Goal: Information Seeking & Learning: Understand process/instructions

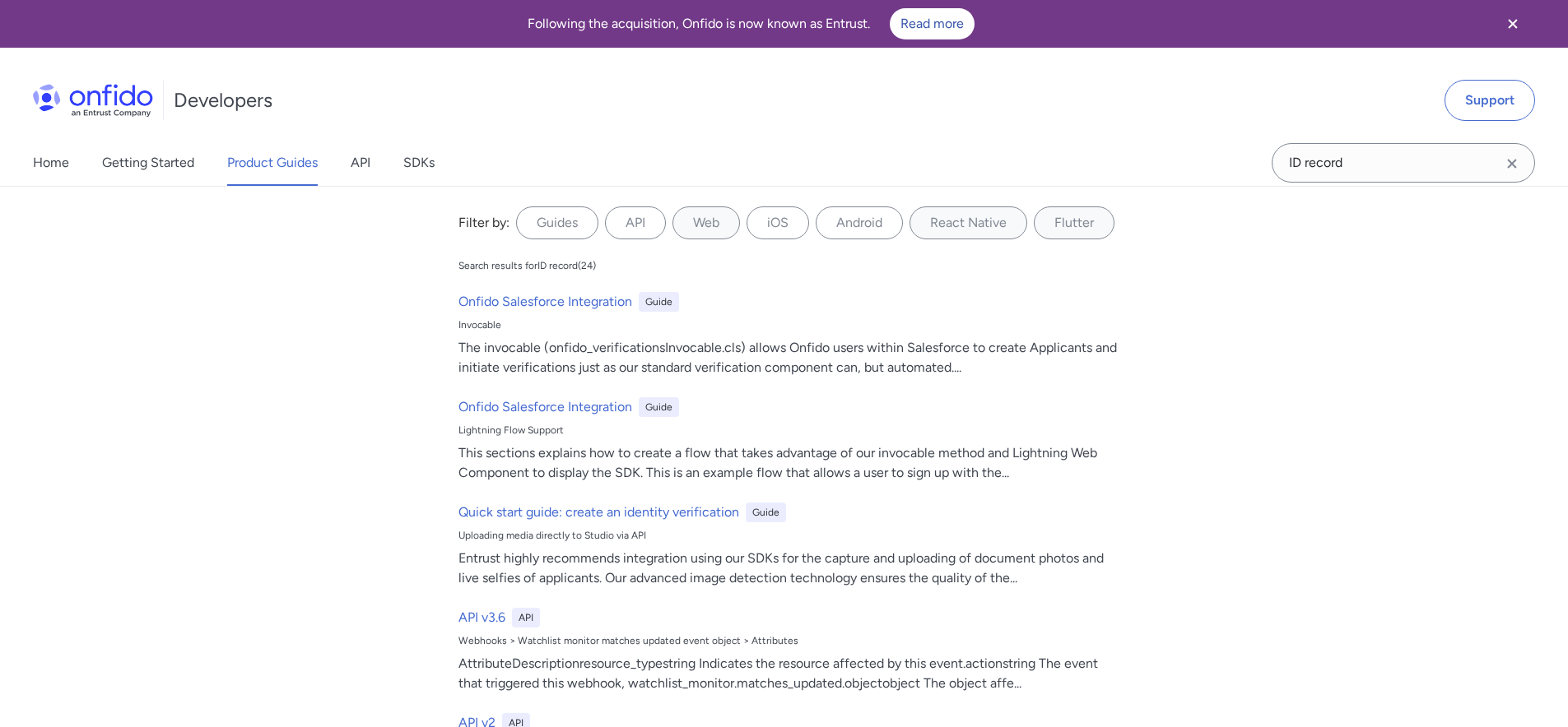
click at [696, 94] on div "Developers Support" at bounding box center [784, 100] width 1568 height 79
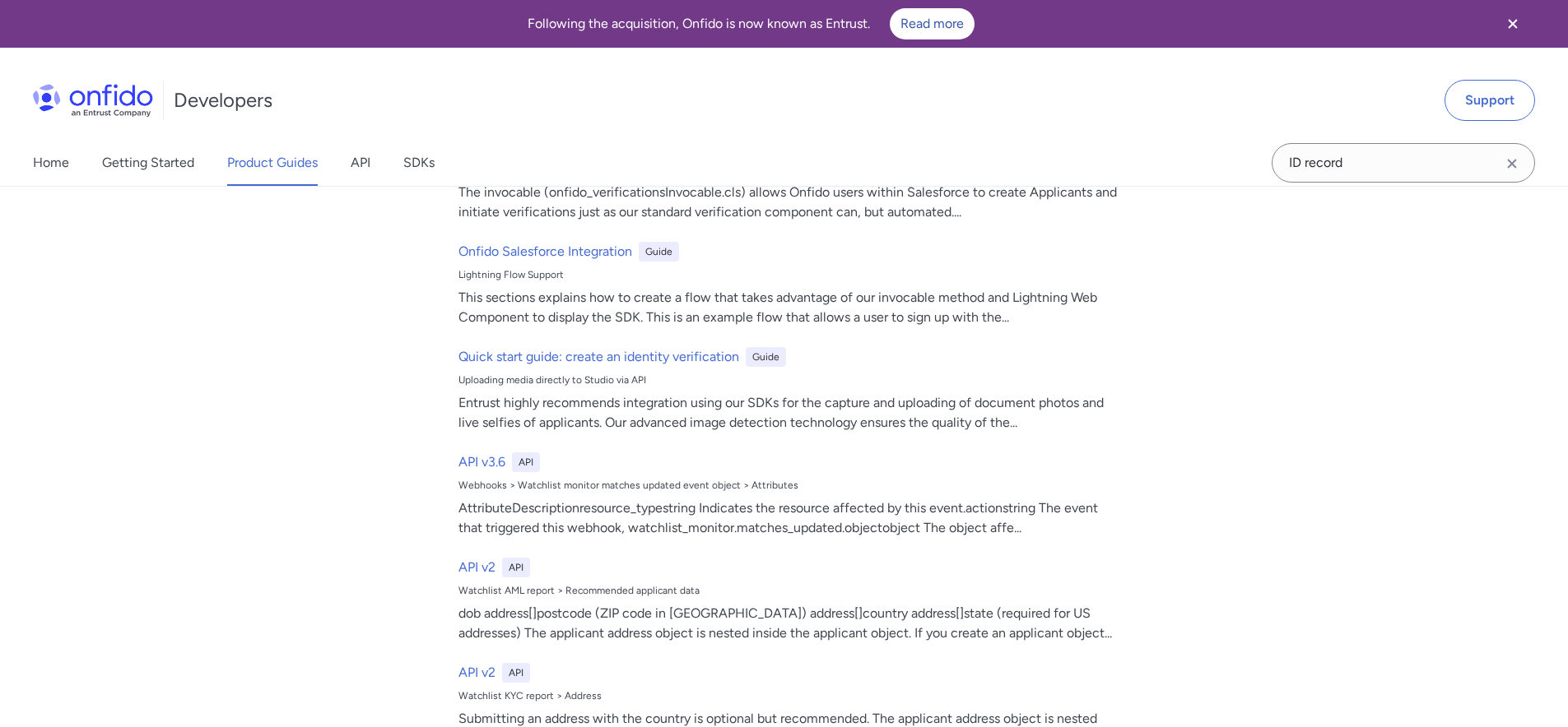
scroll to position [339, 0]
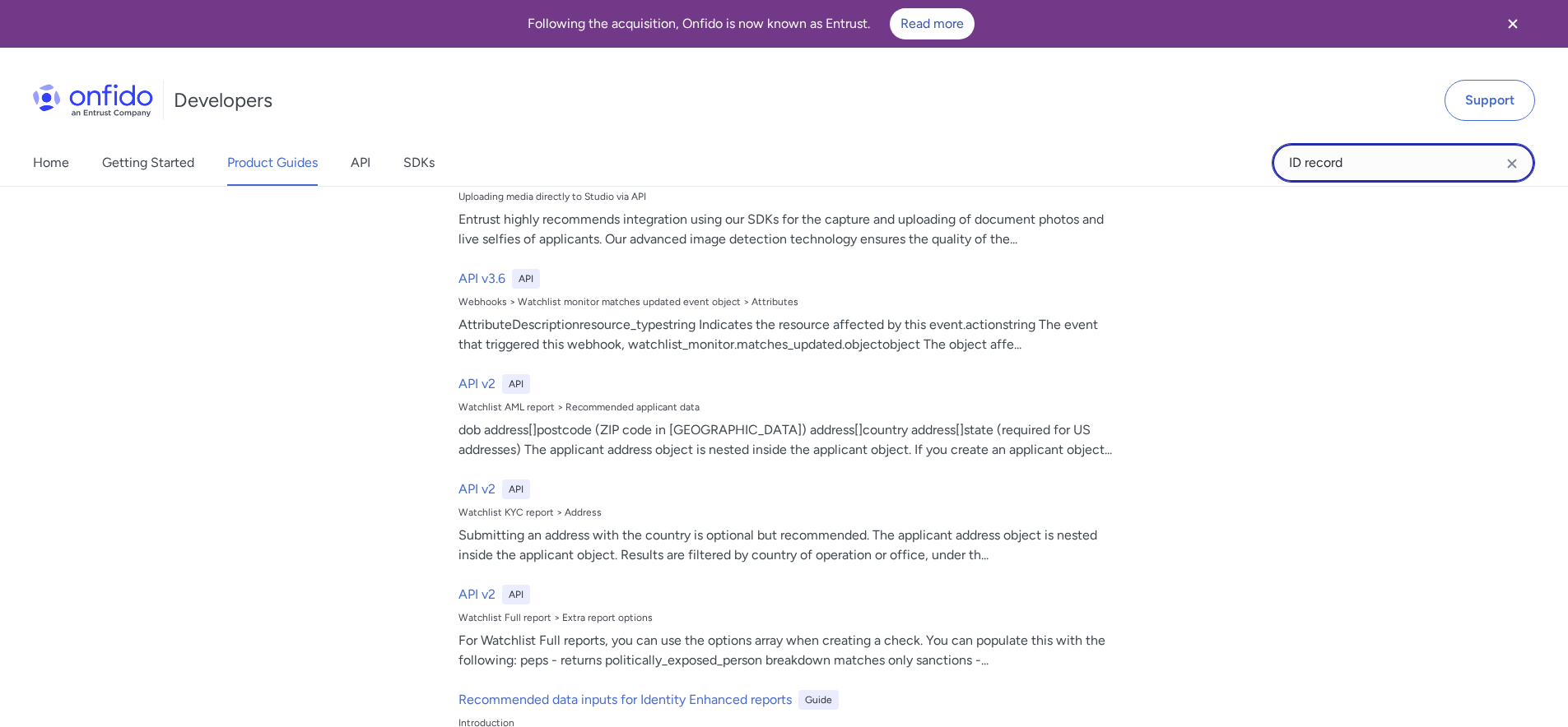
drag, startPoint x: 1385, startPoint y: 157, endPoint x: 1249, endPoint y: 160, distance: 136.0
click at [1249, 160] on div "Home Getting Started Product Guides API SDKs ID record ID record Filter by: Gui…" at bounding box center [784, 163] width 1568 height 46
type input "Identity record"
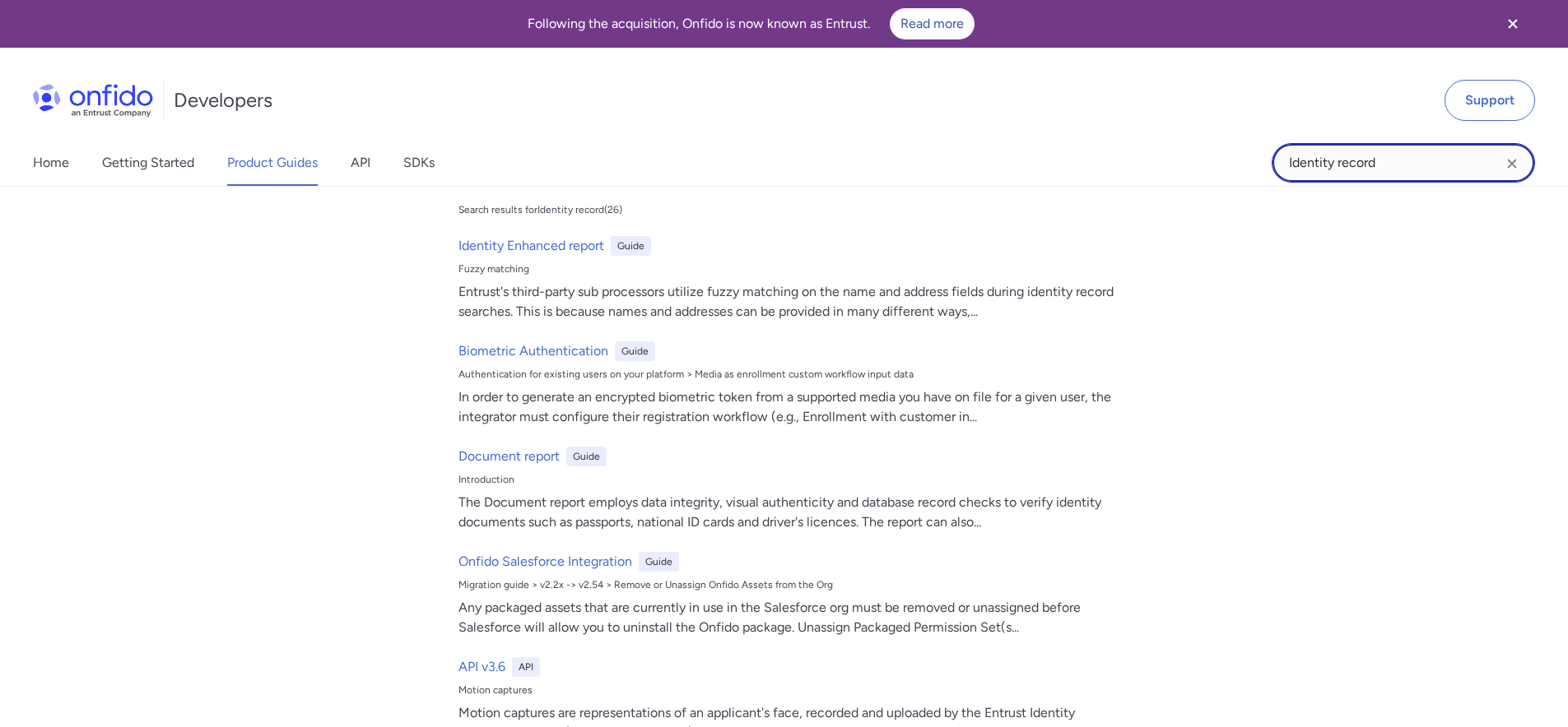
scroll to position [0, 0]
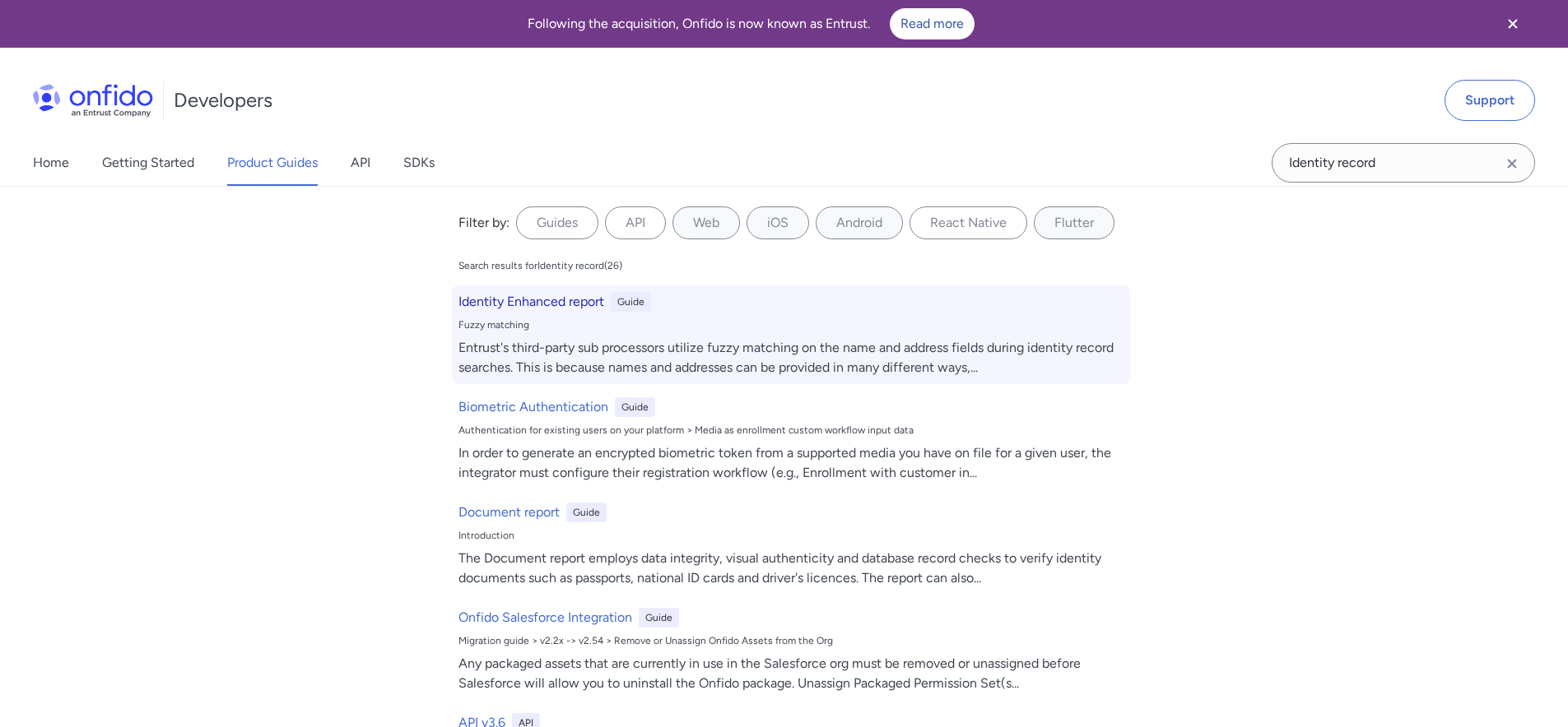
click at [599, 352] on div "Entrust's third-party sub processors utilize fuzzy matching on the name and add…" at bounding box center [791, 357] width 665 height 40
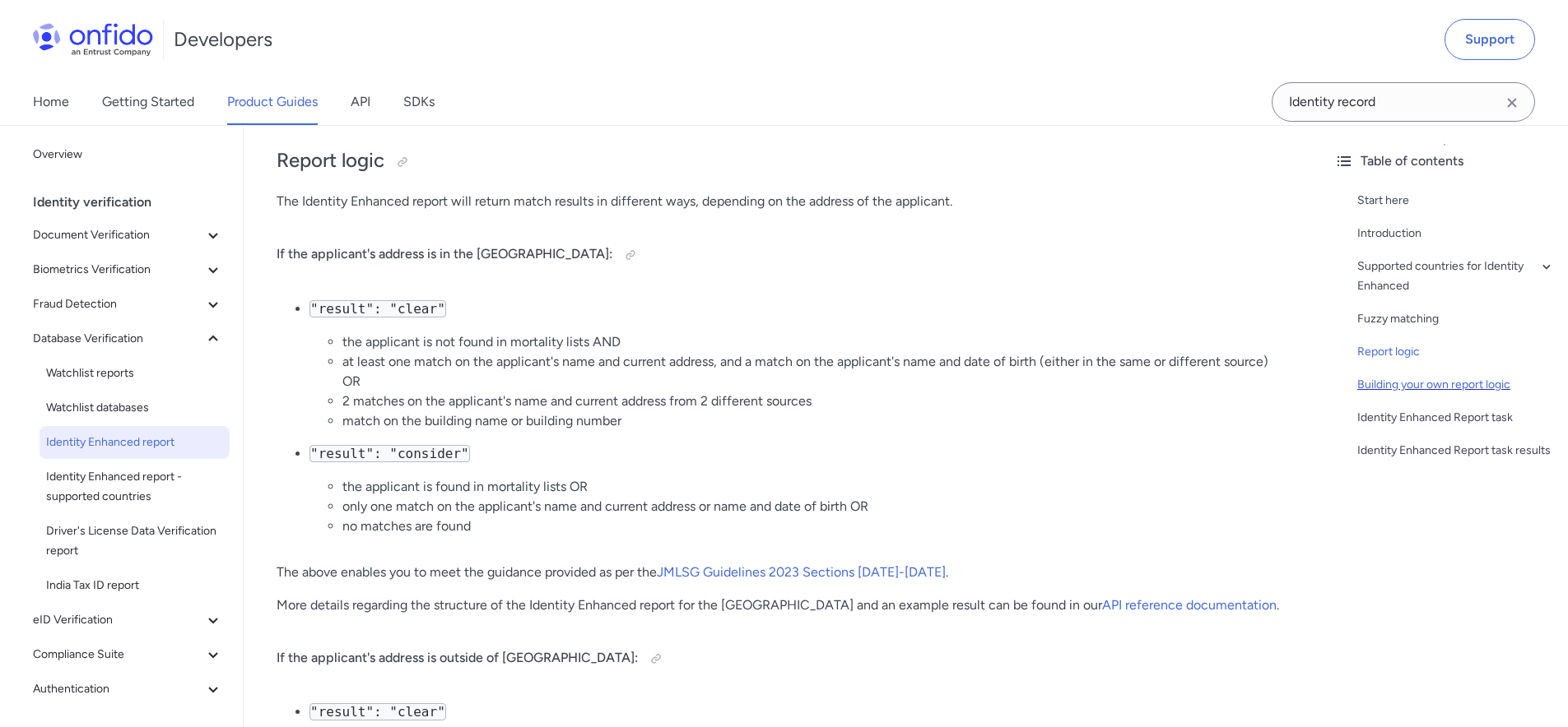
scroll to position [1773, 0]
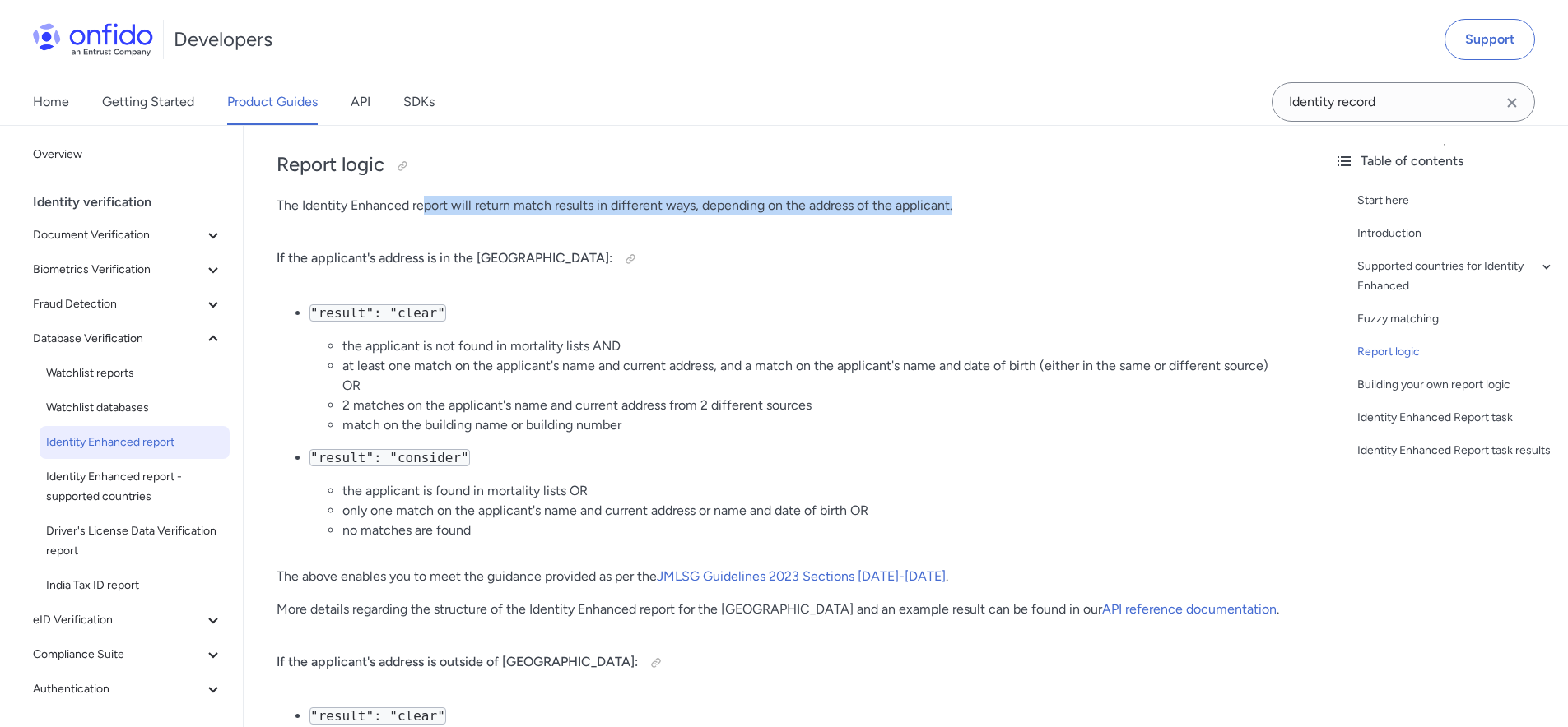
drag, startPoint x: 425, startPoint y: 202, endPoint x: 1003, endPoint y: 217, distance: 578.2
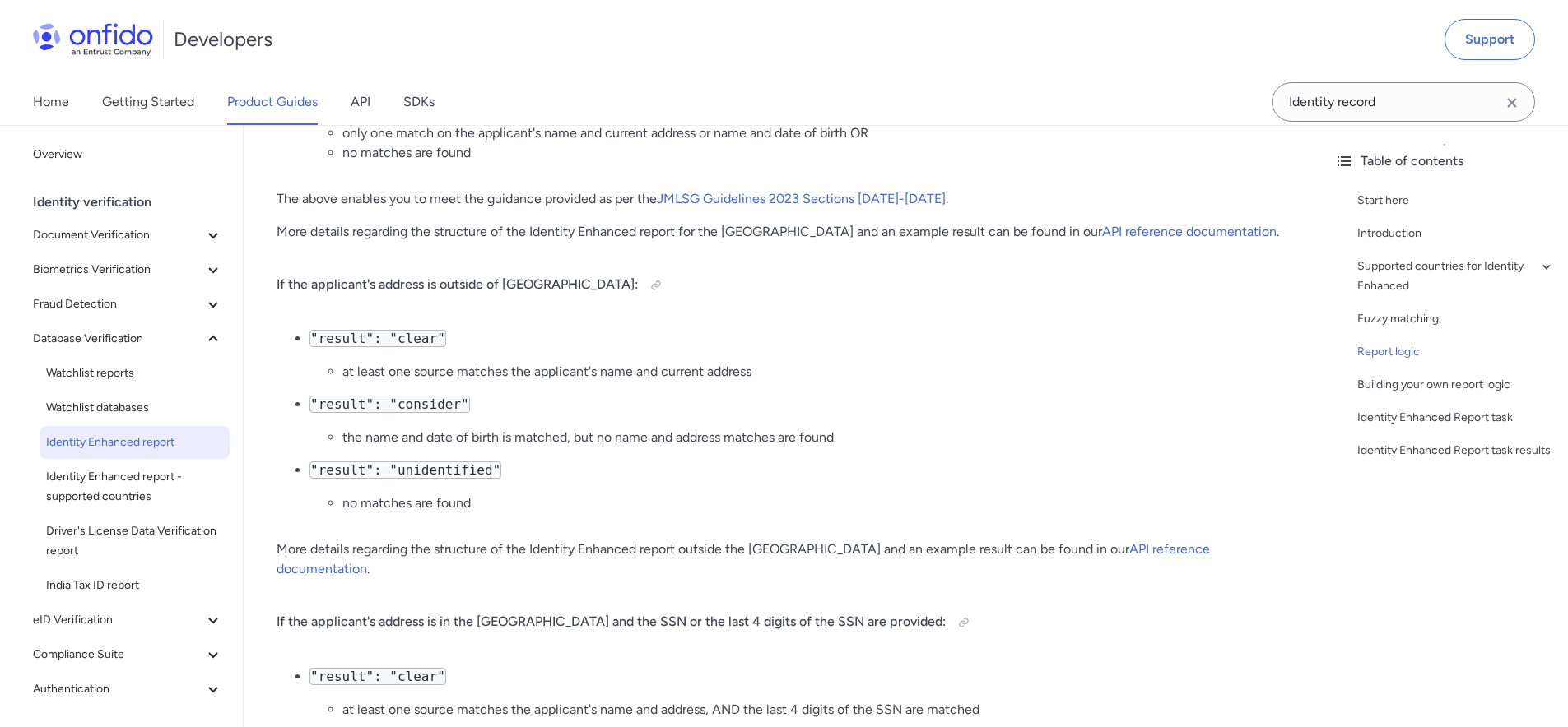
scroll to position [2155, 0]
drag, startPoint x: 511, startPoint y: 370, endPoint x: 802, endPoint y: 371, distance: 291.0
click at [802, 371] on li "at least one source matches the applicant's name and current address" at bounding box center [815, 369] width 946 height 19
click at [803, 371] on li "at least one source matches the applicant's name and current address" at bounding box center [815, 369] width 946 height 19
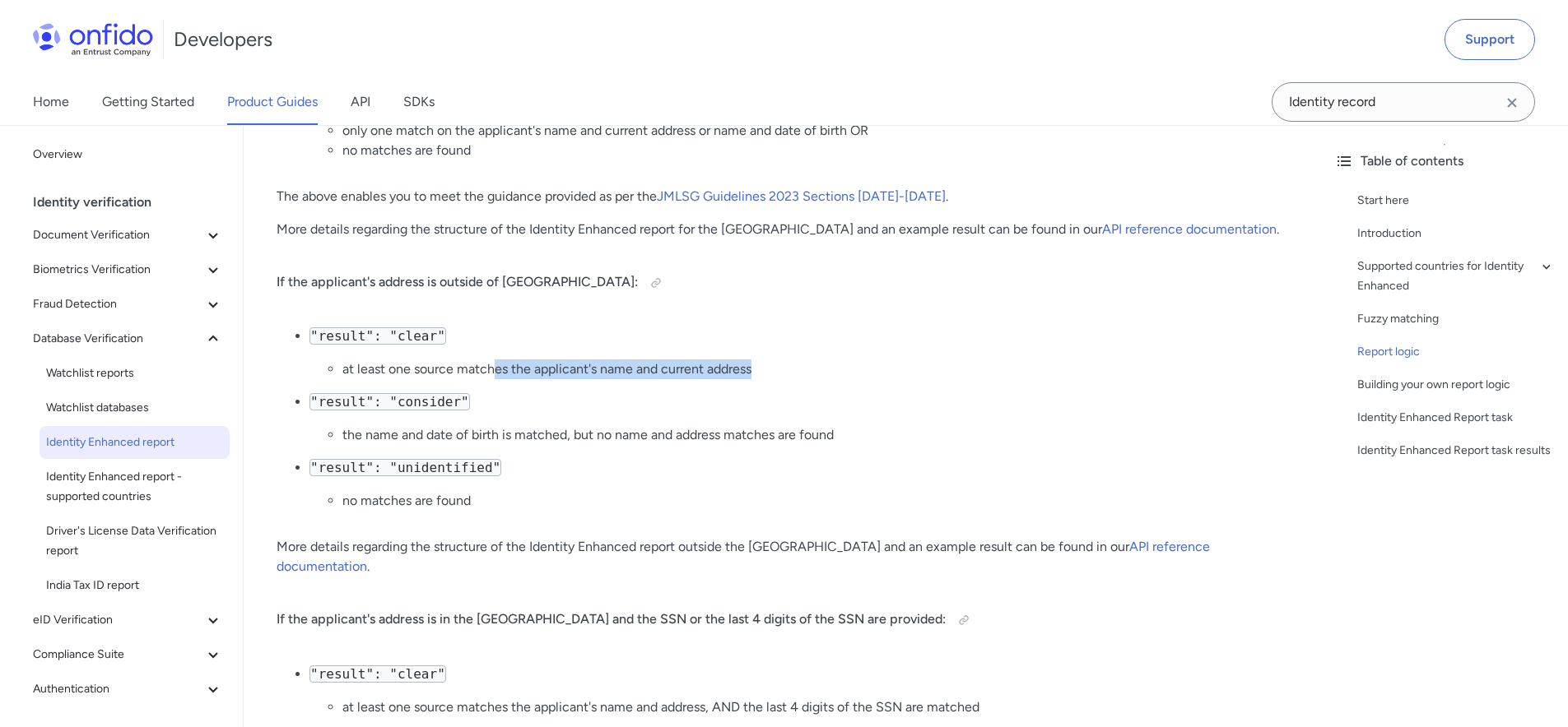
drag, startPoint x: 659, startPoint y: 381, endPoint x: 815, endPoint y: 375, distance: 156.1
click at [814, 375] on li "at least one source matches the applicant's name and current address" at bounding box center [815, 369] width 946 height 19
click at [815, 374] on li "at least one source matches the applicant's name and current address" at bounding box center [815, 369] width 946 height 19
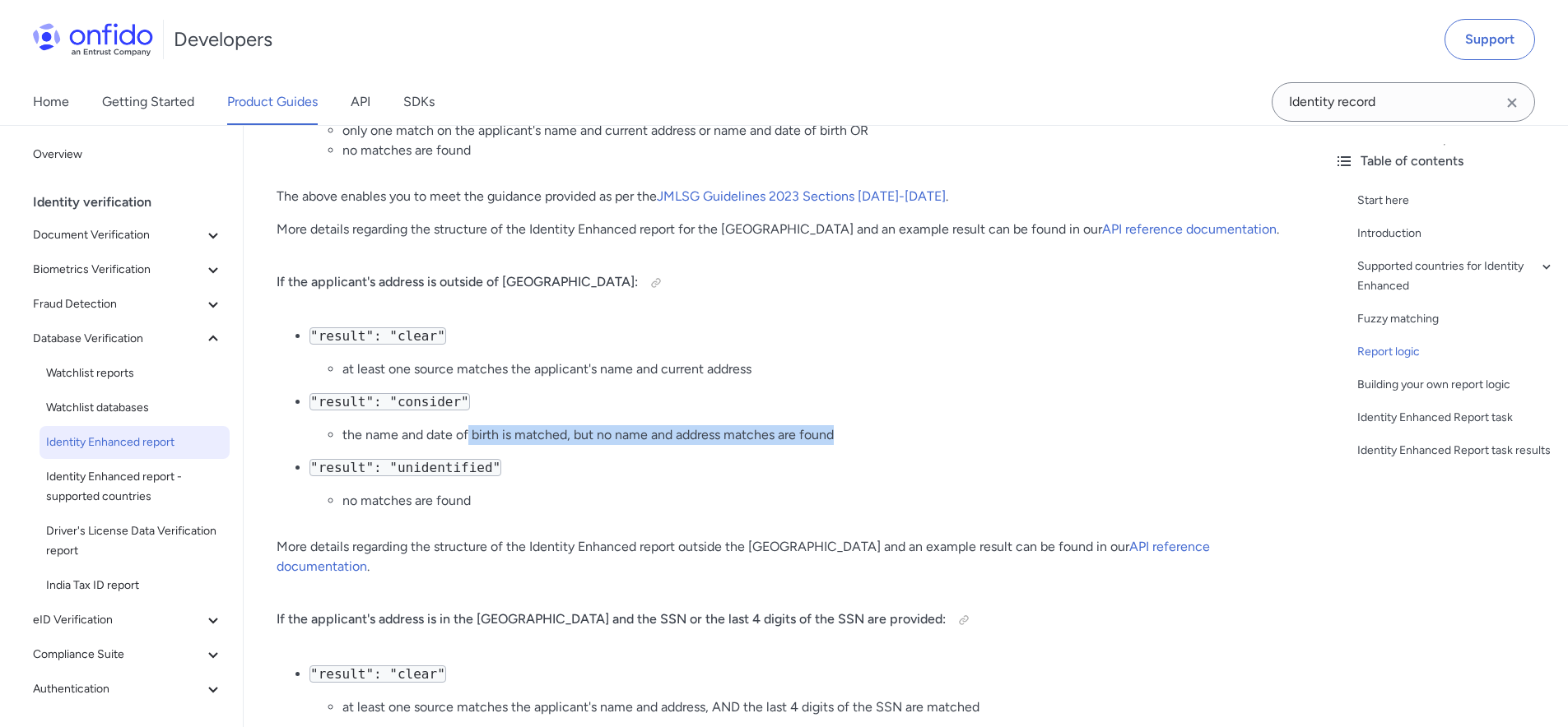
drag, startPoint x: 471, startPoint y: 435, endPoint x: 884, endPoint y: 439, distance: 413.0
click at [883, 439] on li "the name and date of birth is matched, but no name and address matches are found" at bounding box center [815, 435] width 946 height 19
click at [884, 439] on li "the name and date of birth is matched, but no name and address matches are found" at bounding box center [815, 435] width 946 height 19
drag, startPoint x: 414, startPoint y: 503, endPoint x: 538, endPoint y: 506, distance: 124.0
click at [520, 504] on li "no matches are found" at bounding box center [815, 501] width 946 height 19
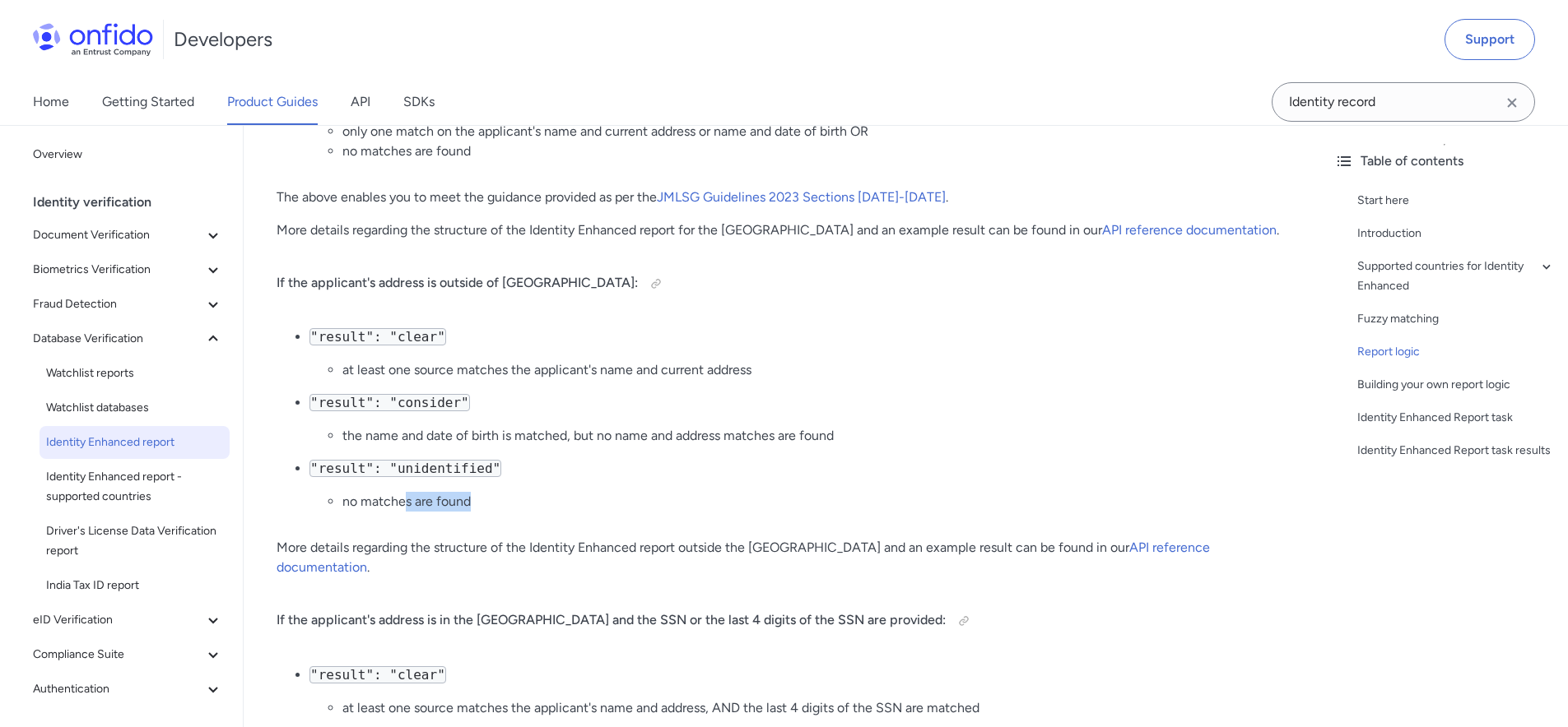
drag, startPoint x: 564, startPoint y: 510, endPoint x: 594, endPoint y: 501, distance: 31.3
click at [564, 510] on li "no matches are found" at bounding box center [815, 502] width 946 height 19
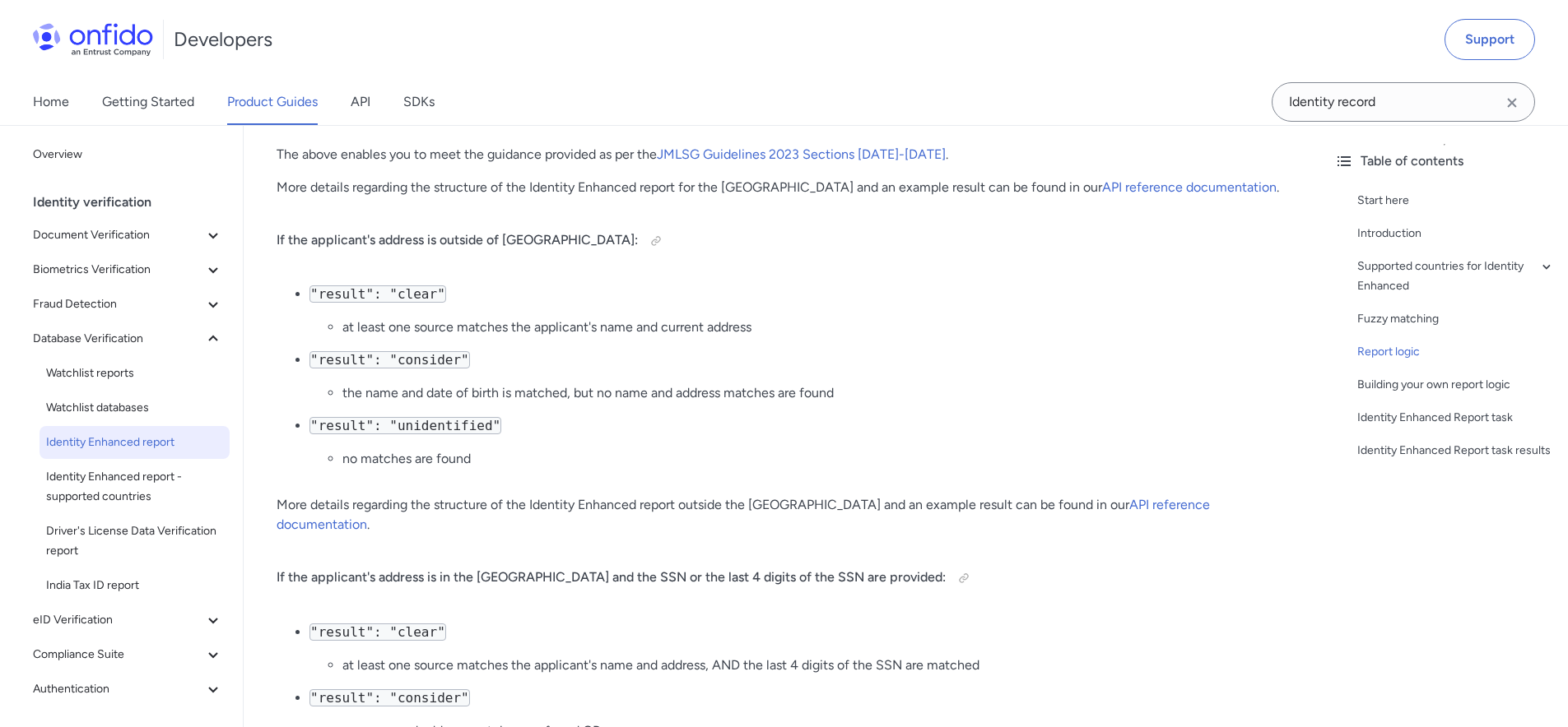
scroll to position [2275, 0]
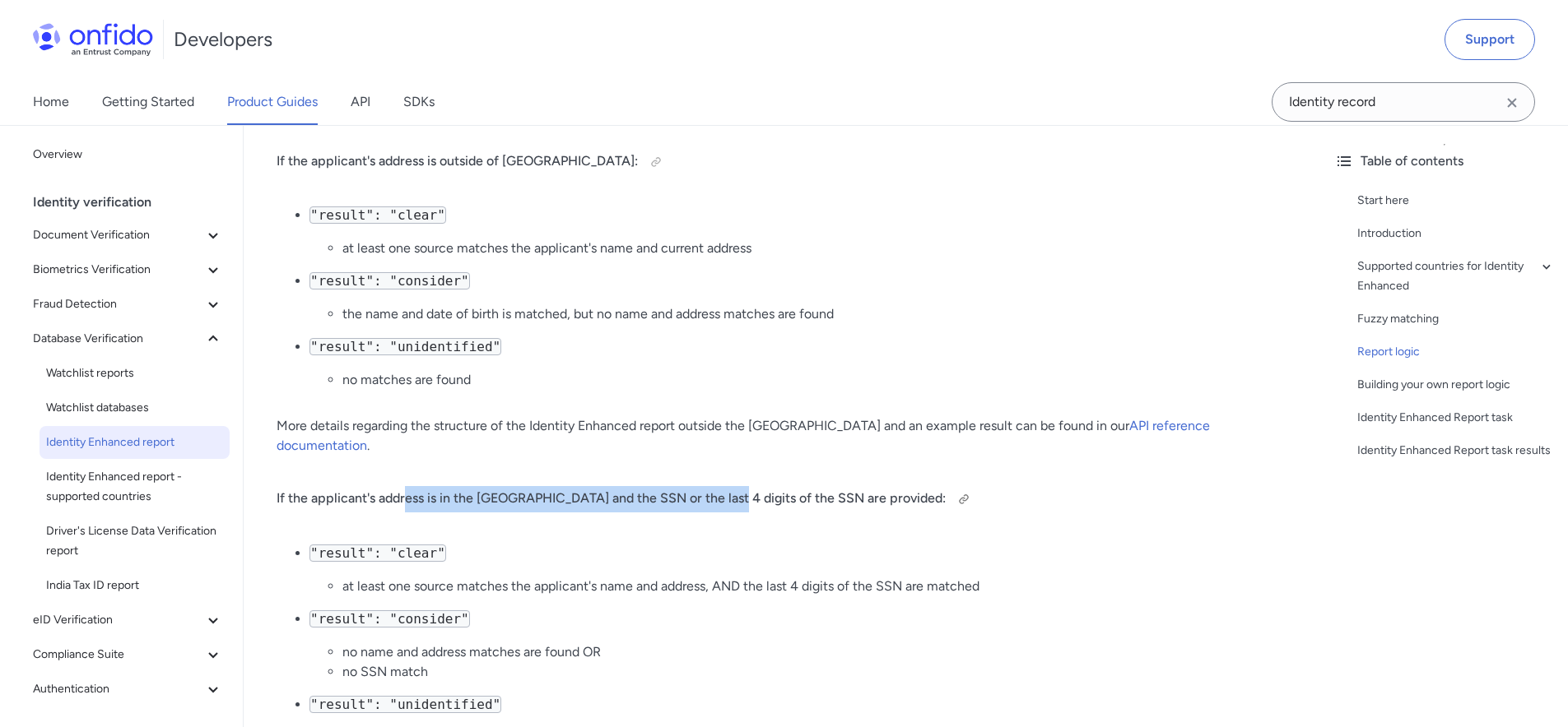
drag, startPoint x: 428, startPoint y: 477, endPoint x: 747, endPoint y: 474, distance: 319.0
click at [713, 486] on h4 "If the applicant's address is in the US and the SSN or the last 4 digits of the…" at bounding box center [782, 499] width 1012 height 26
click at [762, 486] on h4 "If the applicant's address is in the US and the SSN or the last 4 digits of the…" at bounding box center [782, 499] width 1012 height 26
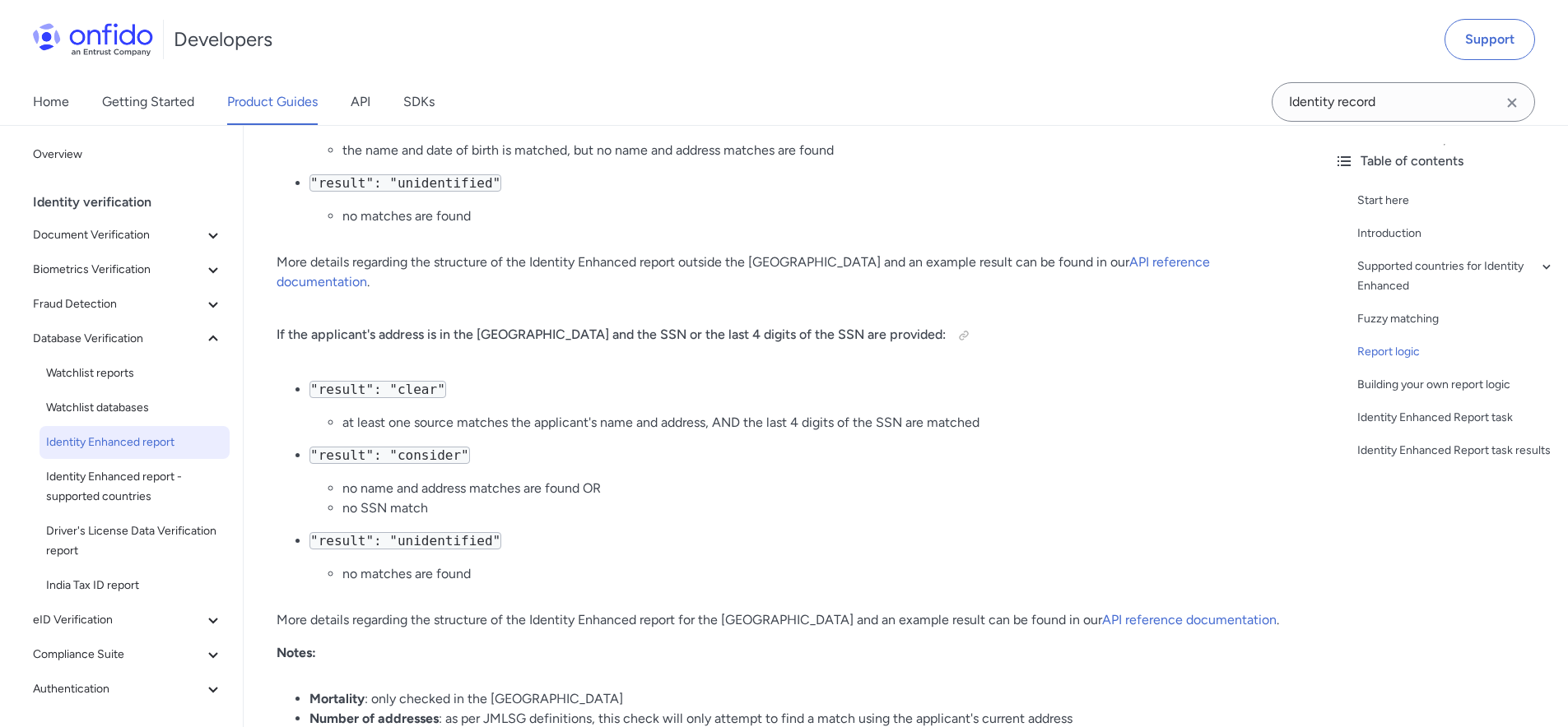
scroll to position [2451, 0]
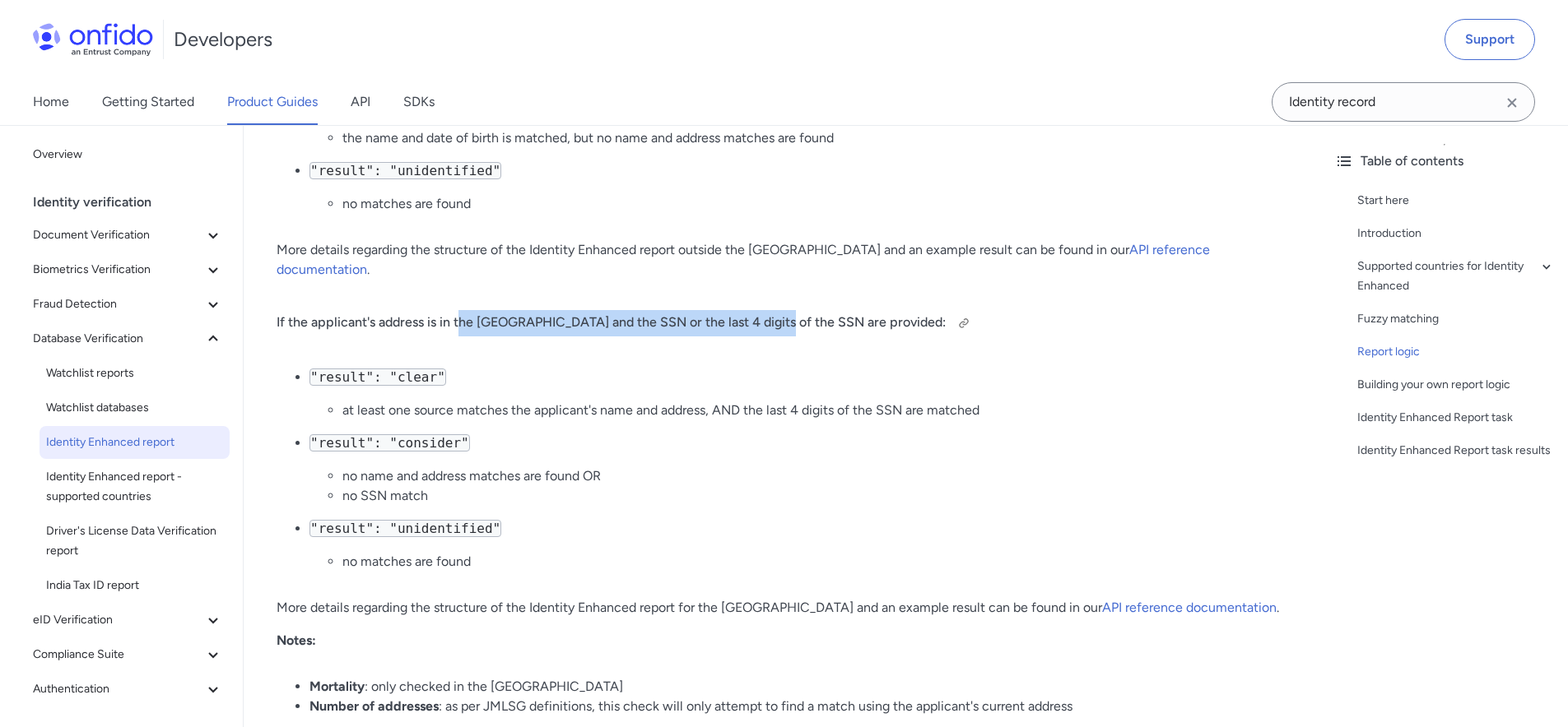
drag, startPoint x: 538, startPoint y: 298, endPoint x: 770, endPoint y: 307, distance: 232.2
click at [771, 310] on h4 "If the applicant's address is in the US and the SSN or the last 4 digits of the…" at bounding box center [782, 323] width 1012 height 26
drag, startPoint x: 770, startPoint y: 337, endPoint x: 750, endPoint y: 342, distance: 20.6
click at [770, 337] on div "Identity Enhanced report Start here This guide presents a technical overview of…" at bounding box center [782, 606] width 1012 height 5702
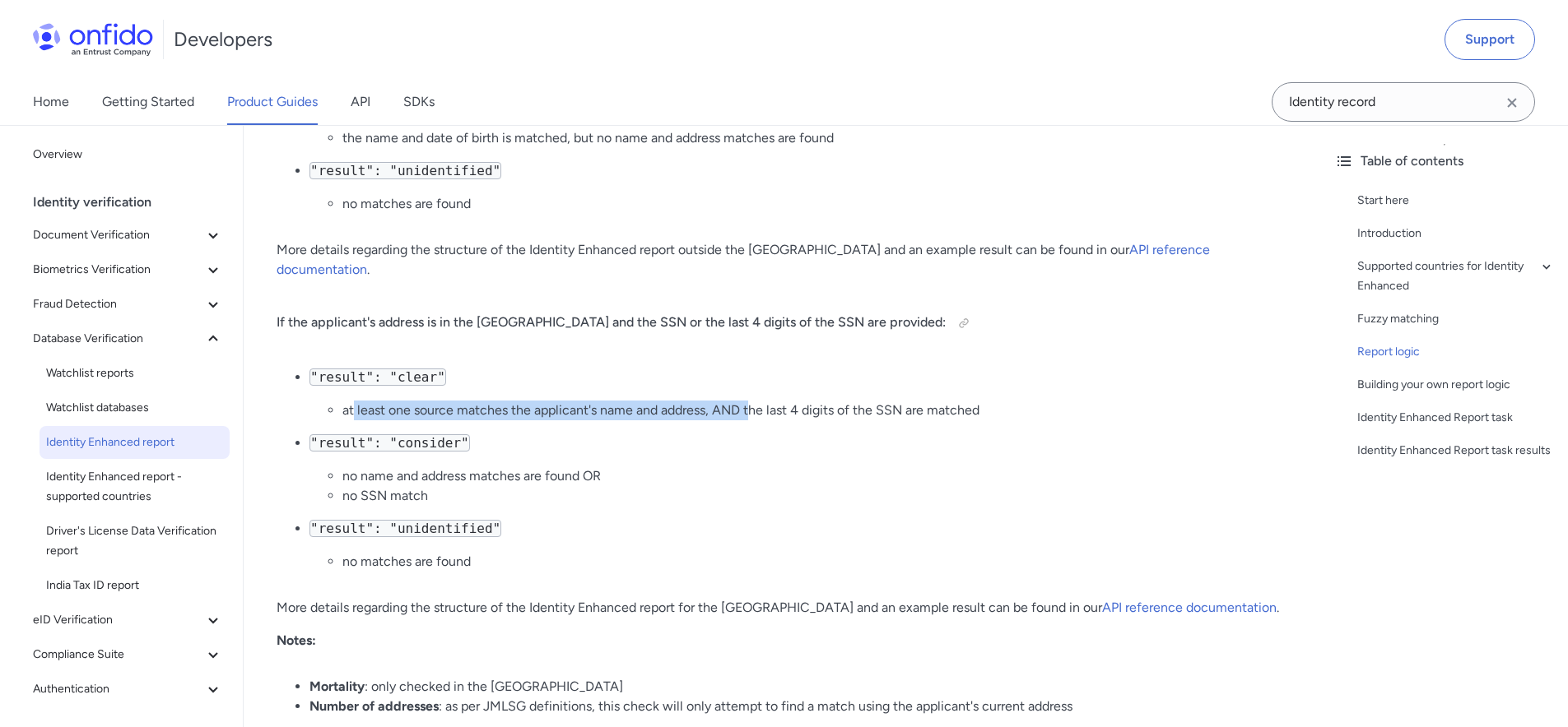
drag, startPoint x: 356, startPoint y: 386, endPoint x: 752, endPoint y: 392, distance: 396.0
click at [747, 400] on li "at least one source matches the applicant's name and address, AND the last 4 di…" at bounding box center [815, 410] width 946 height 19
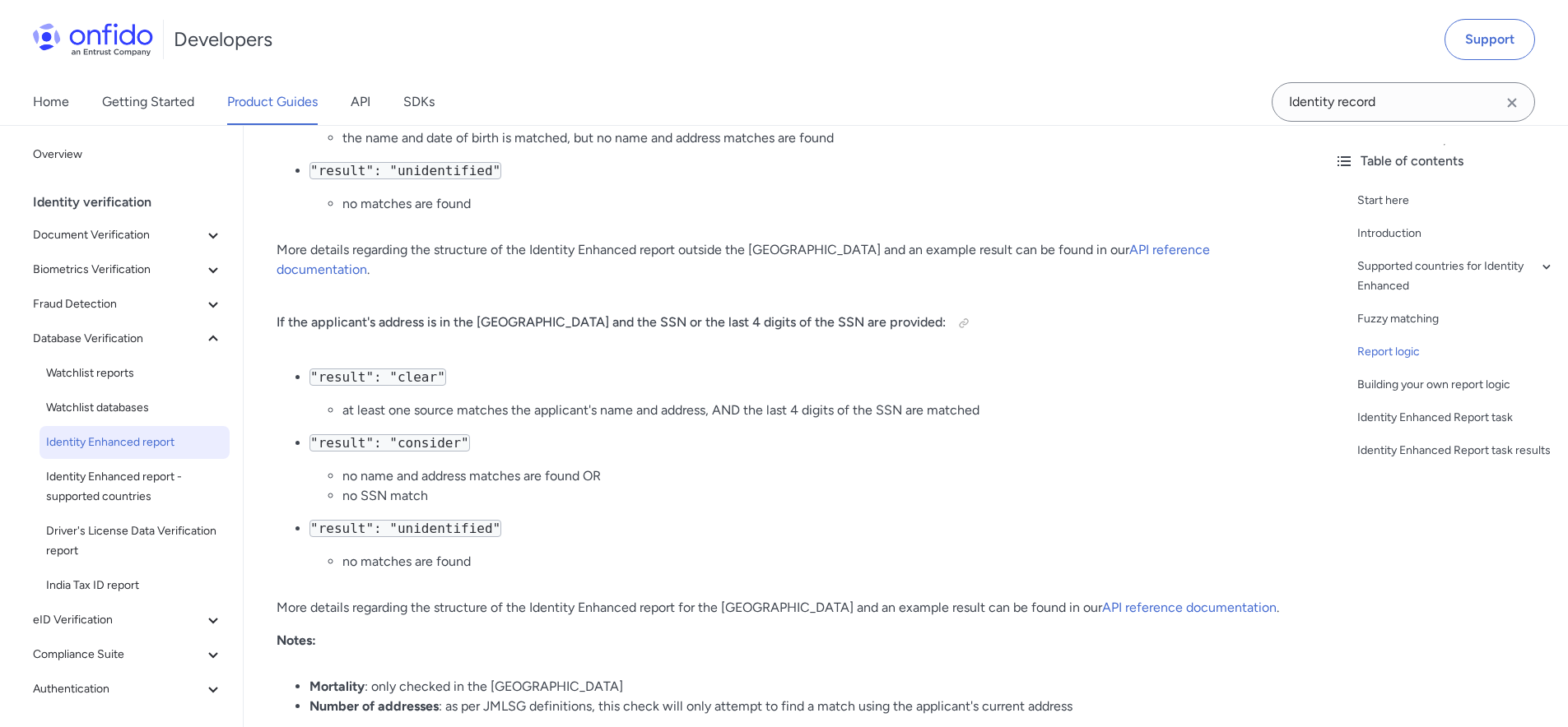
drag, startPoint x: 800, startPoint y: 395, endPoint x: 787, endPoint y: 395, distance: 13.0
click at [799, 400] on li "at least one source matches the applicant's name and address, AND the last 4 di…" at bounding box center [815, 410] width 946 height 19
drag, startPoint x: 394, startPoint y: 461, endPoint x: 678, endPoint y: 473, distance: 284.3
click at [640, 466] on ul "no name and address matches are found OR no SSN match" at bounding box center [798, 486] width 978 height 40
click at [678, 486] on li "no SSN match" at bounding box center [815, 496] width 946 height 19
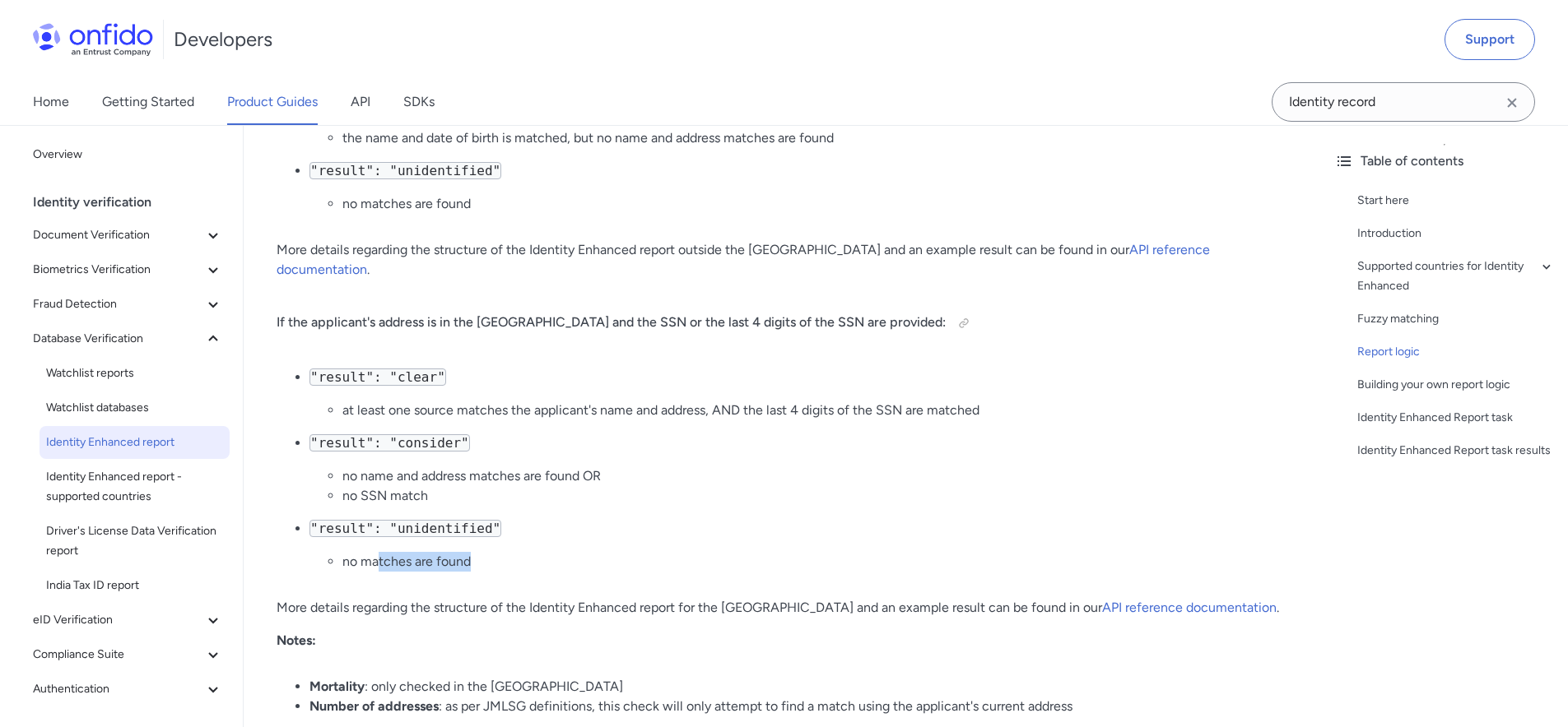
drag, startPoint x: 390, startPoint y: 545, endPoint x: 558, endPoint y: 540, distance: 168.1
click at [548, 552] on li "no matches are found" at bounding box center [815, 562] width 946 height 19
click at [608, 552] on li "no matches are found" at bounding box center [815, 562] width 946 height 19
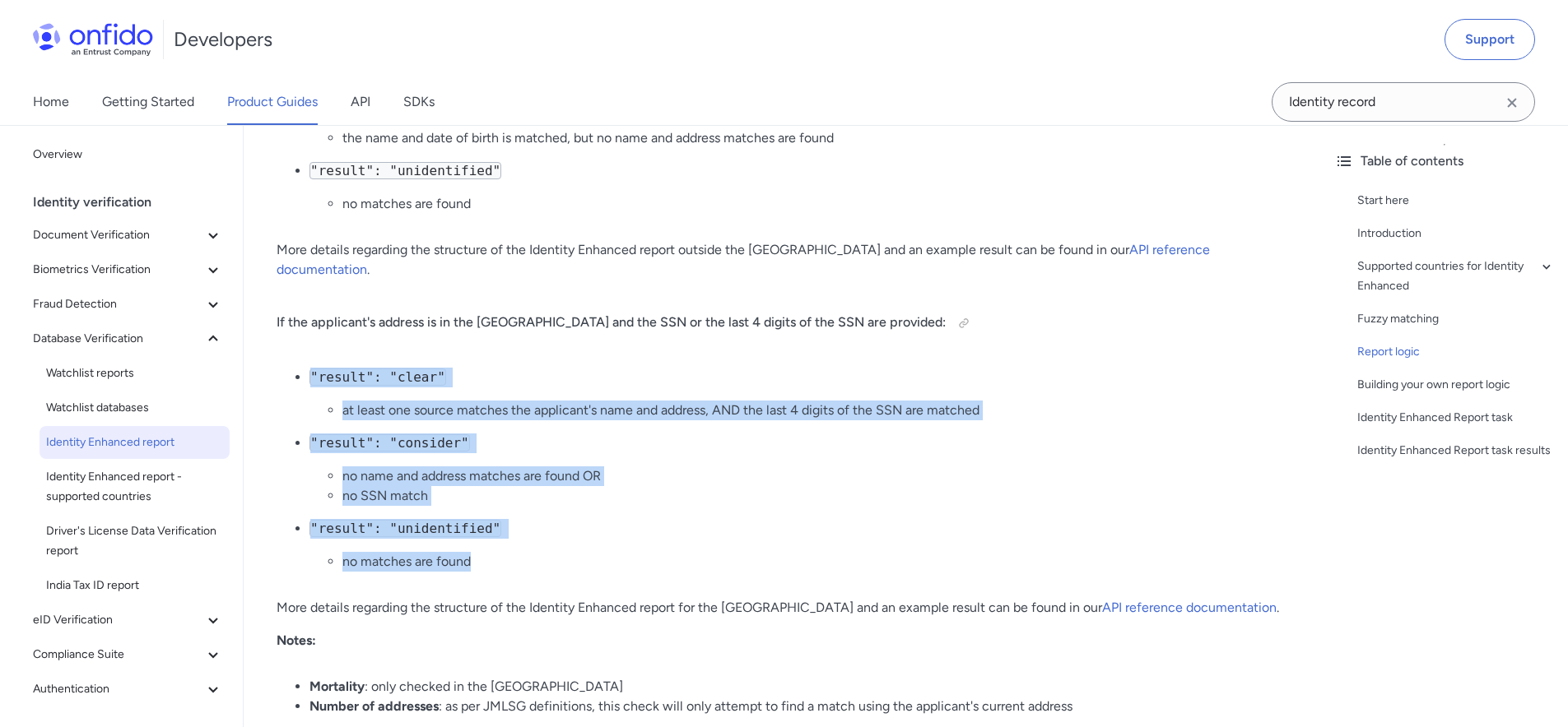
drag, startPoint x: 354, startPoint y: 359, endPoint x: 586, endPoint y: 564, distance: 309.6
click at [586, 564] on div "Identity Enhanced report Start here This guide presents a technical overview of…" at bounding box center [782, 606] width 1012 height 5702
click at [586, 563] on ul ""result": "clear" at least one source matches the applicant's name and address,…" at bounding box center [782, 476] width 1012 height 217
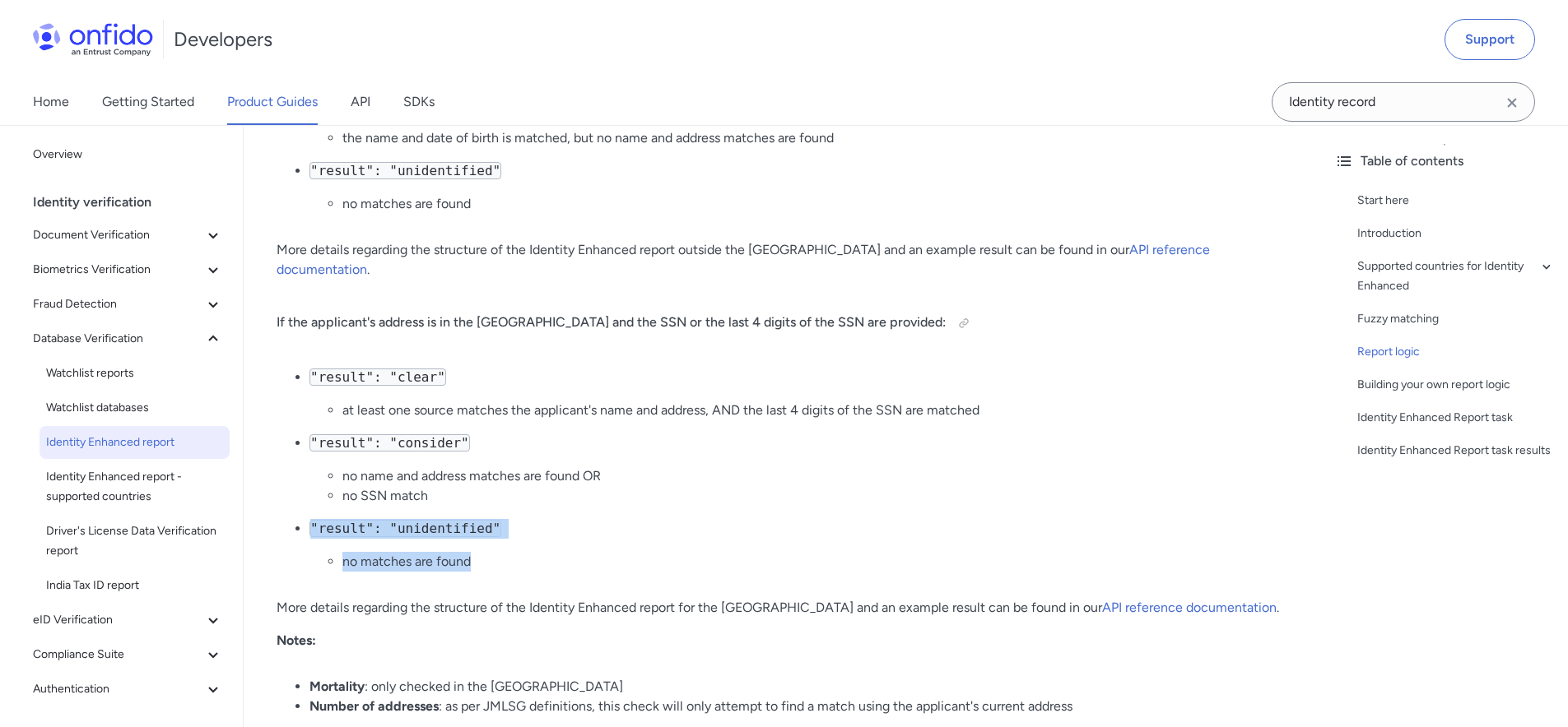
drag, startPoint x: 483, startPoint y: 545, endPoint x: 269, endPoint y: 499, distance: 218.9
click at [269, 499] on div "Identity Enhanced report Start here This guide presents a technical overview of…" at bounding box center [783, 613] width 1078 height 5754
click at [557, 552] on li "no matches are found" at bounding box center [815, 562] width 946 height 19
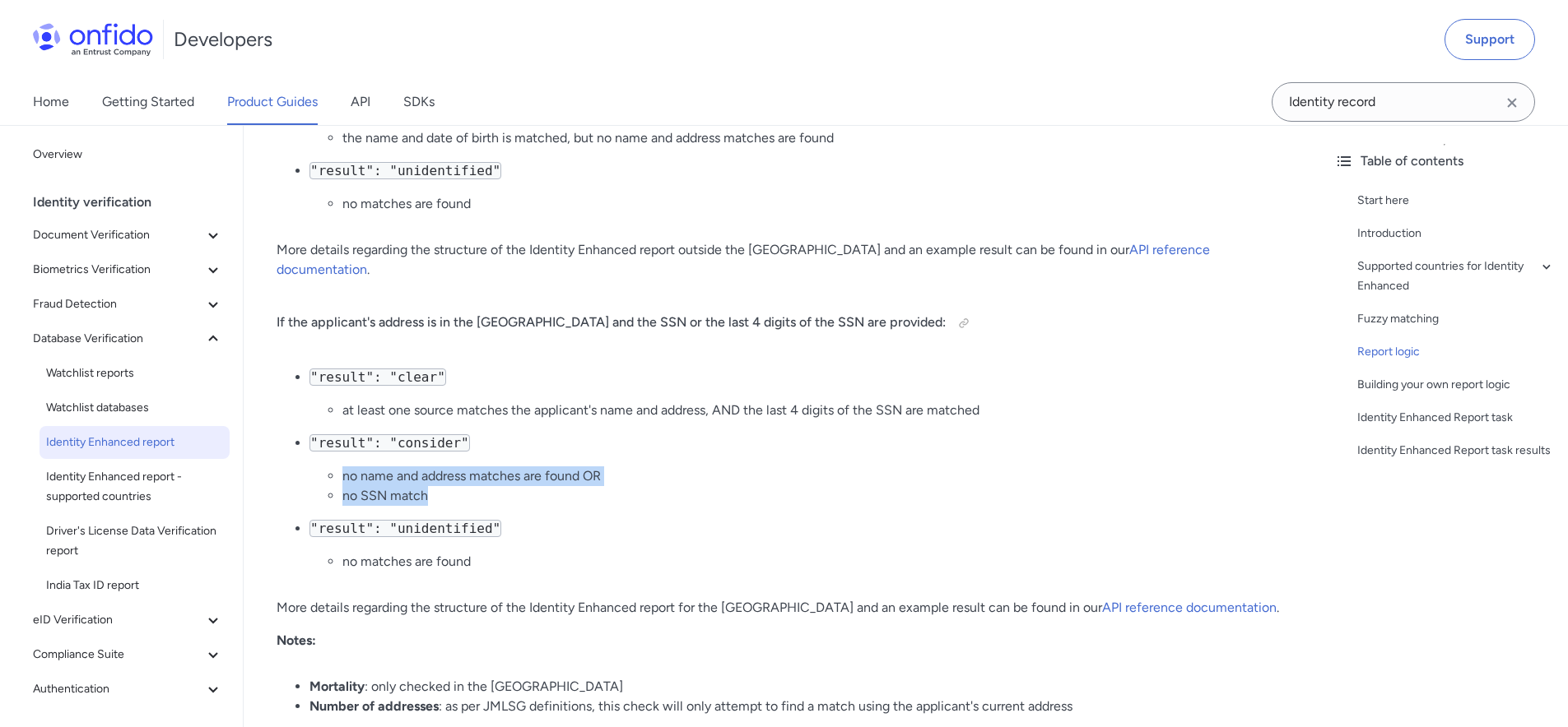
drag, startPoint x: 423, startPoint y: 479, endPoint x: 400, endPoint y: 463, distance: 28.0
click at [321, 466] on ul "no name and address matches are found OR no SSN match" at bounding box center [798, 486] width 978 height 40
drag, startPoint x: 445, startPoint y: 469, endPoint x: 476, endPoint y: 468, distance: 31.0
click at [447, 486] on li "no SSN match" at bounding box center [815, 496] width 946 height 19
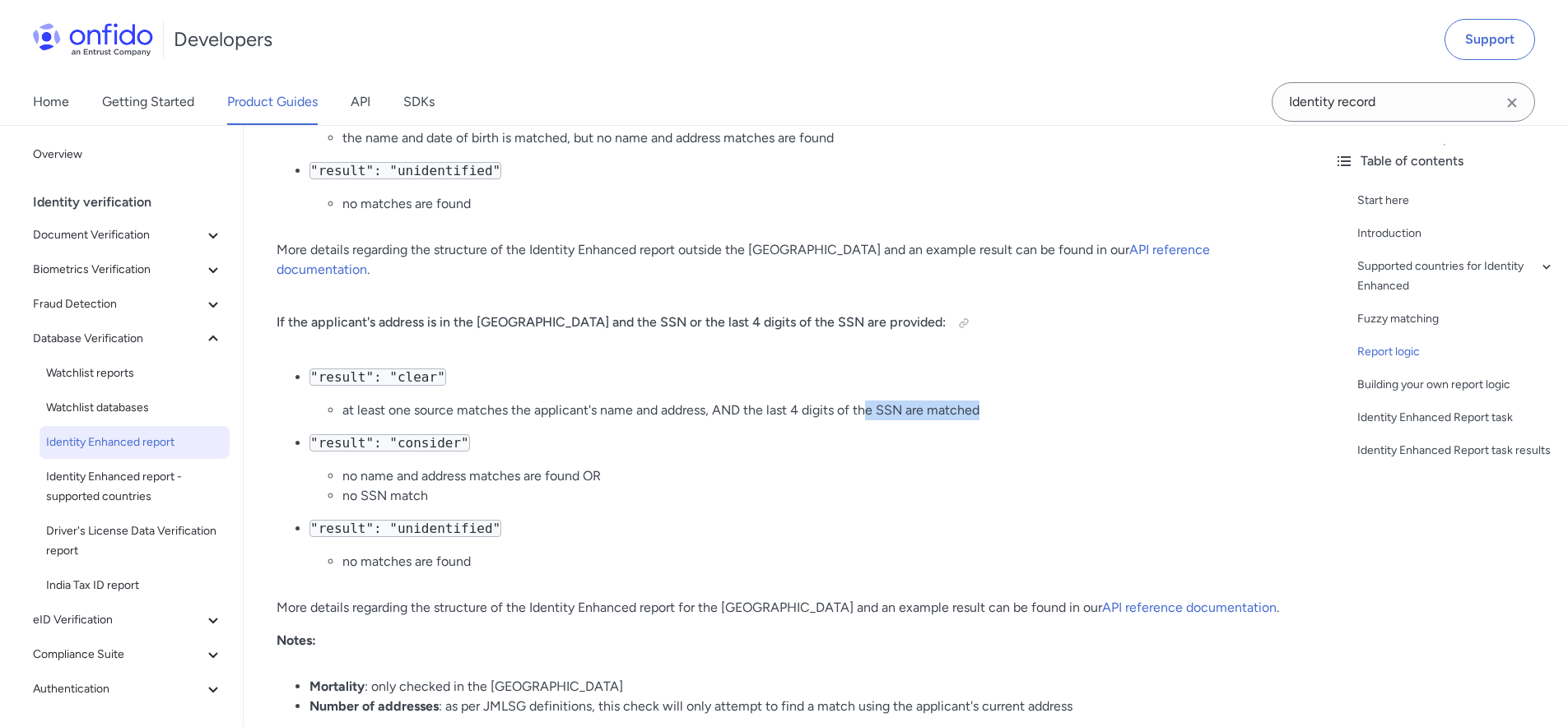
drag, startPoint x: 865, startPoint y: 395, endPoint x: 1021, endPoint y: 392, distance: 156.0
click at [1020, 400] on li "at least one source matches the applicant's name and address, AND the last 4 di…" at bounding box center [815, 410] width 946 height 19
click at [1021, 400] on li "at least one source matches the applicant's name and address, AND the last 4 di…" at bounding box center [815, 410] width 946 height 19
drag, startPoint x: 841, startPoint y: 397, endPoint x: 724, endPoint y: 399, distance: 117.0
click at [724, 400] on li "at least one source matches the applicant's name and address, AND the last 4 di…" at bounding box center [815, 410] width 946 height 19
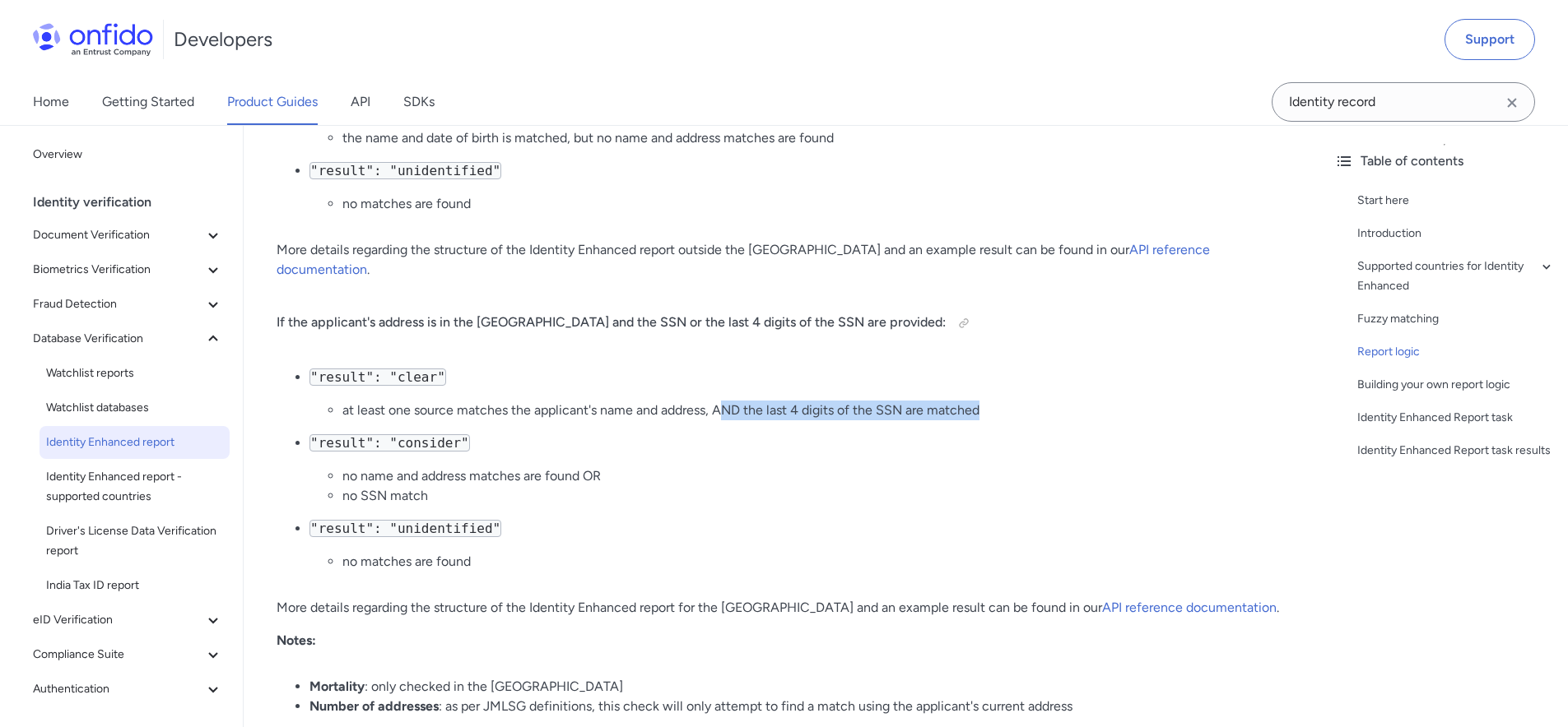
click at [721, 400] on li "at least one source matches the applicant's name and address, AND the last 4 di…" at bounding box center [815, 410] width 946 height 19
click at [790, 400] on li "at least one source matches the applicant's name and address, AND the last 4 di…" at bounding box center [815, 410] width 946 height 19
